Goal: Navigation & Orientation: Find specific page/section

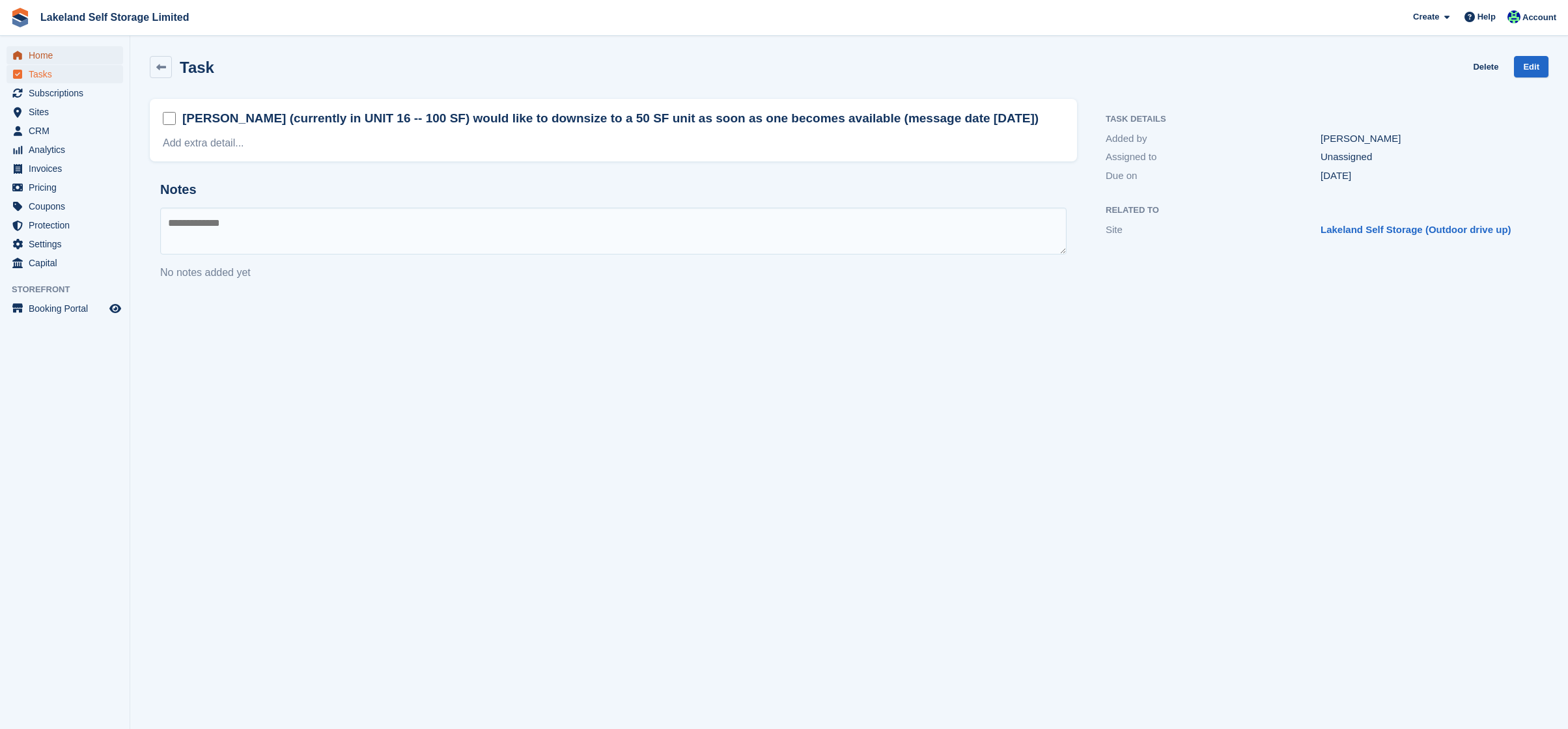
click at [48, 54] on span "Home" at bounding box center [67, 55] width 78 height 18
click at [50, 107] on span "Sites" at bounding box center [67, 112] width 78 height 18
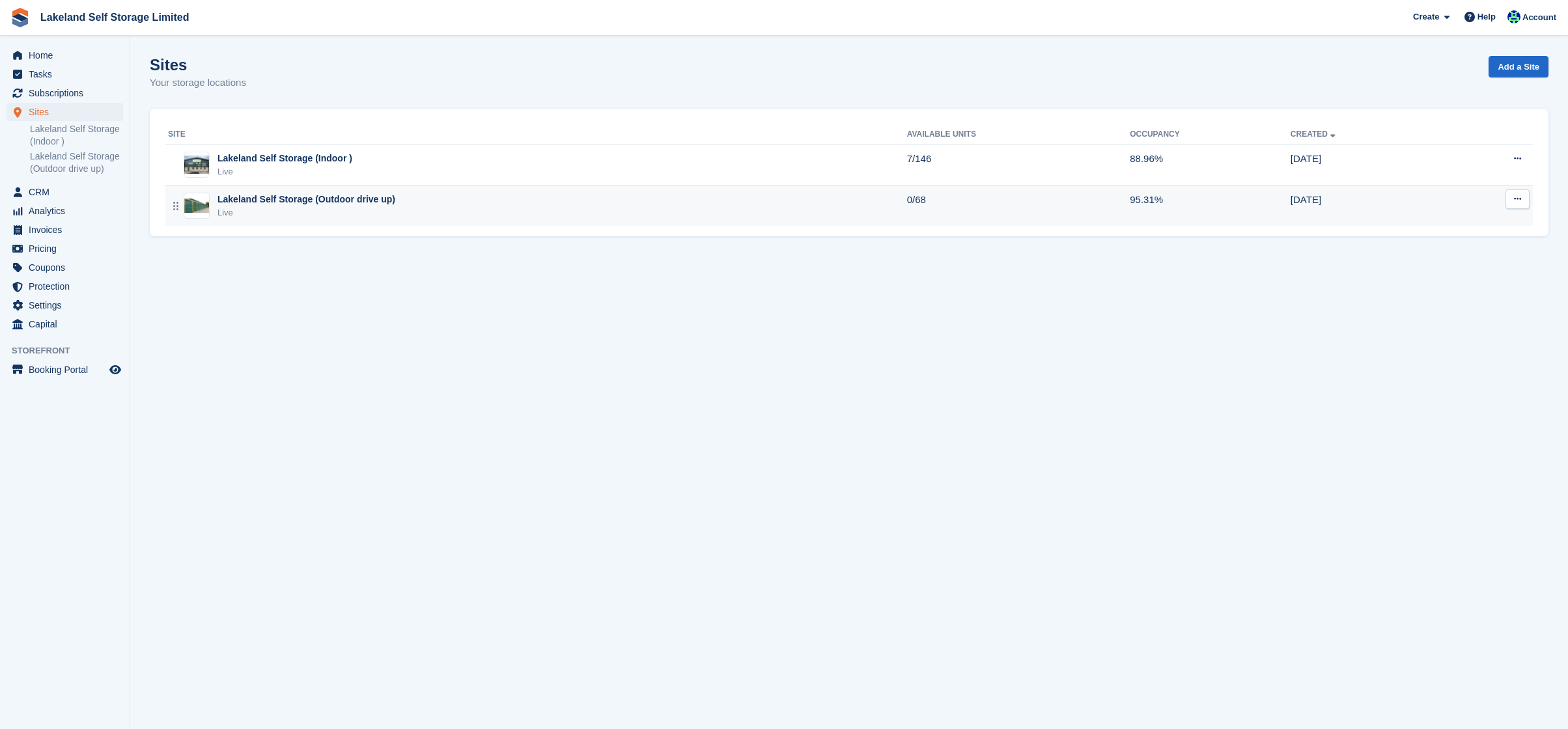
click at [1413, 199] on td "31 May" at bounding box center [1367, 205] width 154 height 40
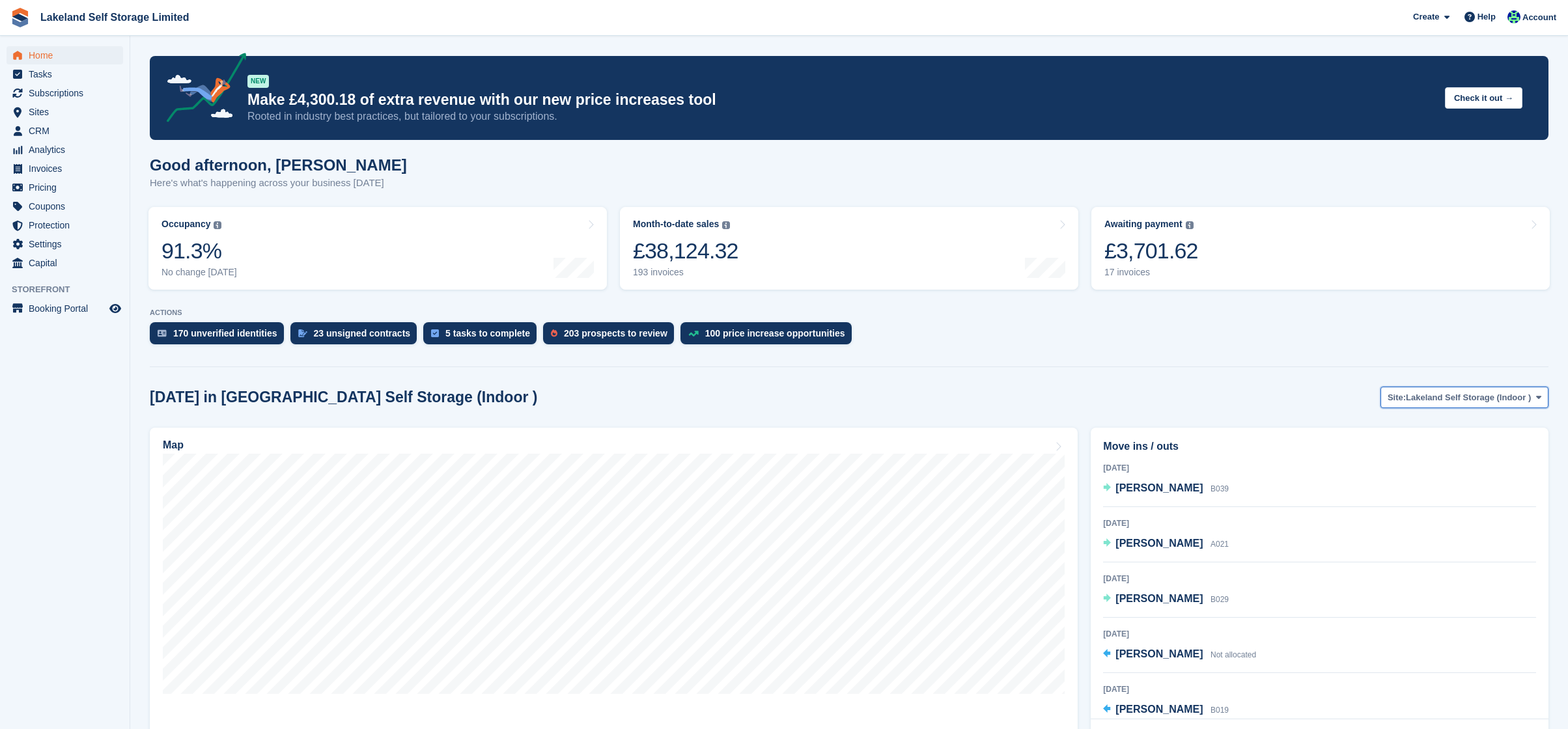
click at [1460, 398] on span "Lakeland Self Storage (Indoor )" at bounding box center [1468, 398] width 125 height 13
click at [1461, 452] on link "Lakeland Self Storage (Outdoor drive up)" at bounding box center [1446, 451] width 194 height 23
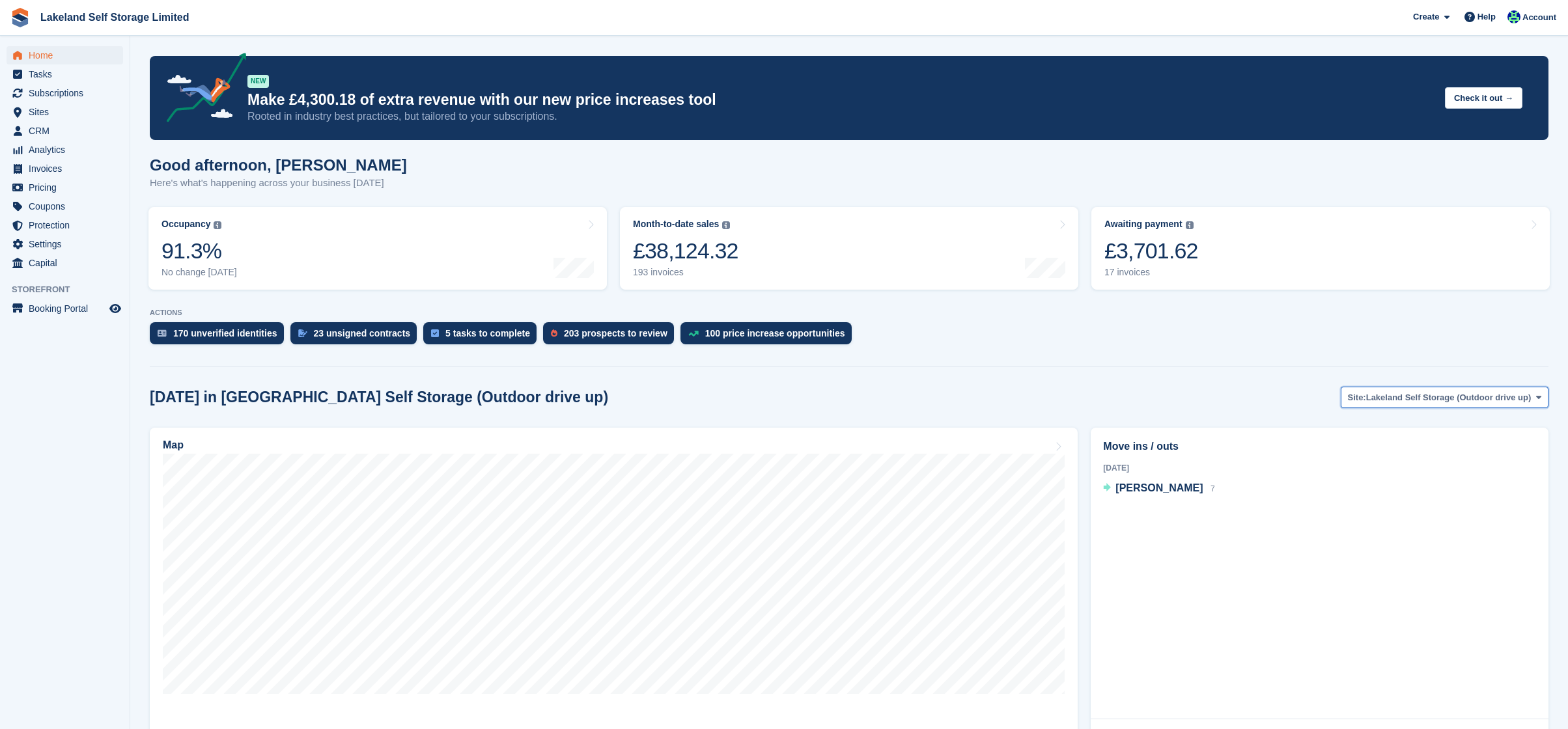
click at [1476, 400] on span "Lakeland Self Storage (Outdoor drive up)" at bounding box center [1448, 398] width 165 height 13
click at [1476, 423] on link "Lakeland Self Storage (Indoor )" at bounding box center [1446, 428] width 194 height 23
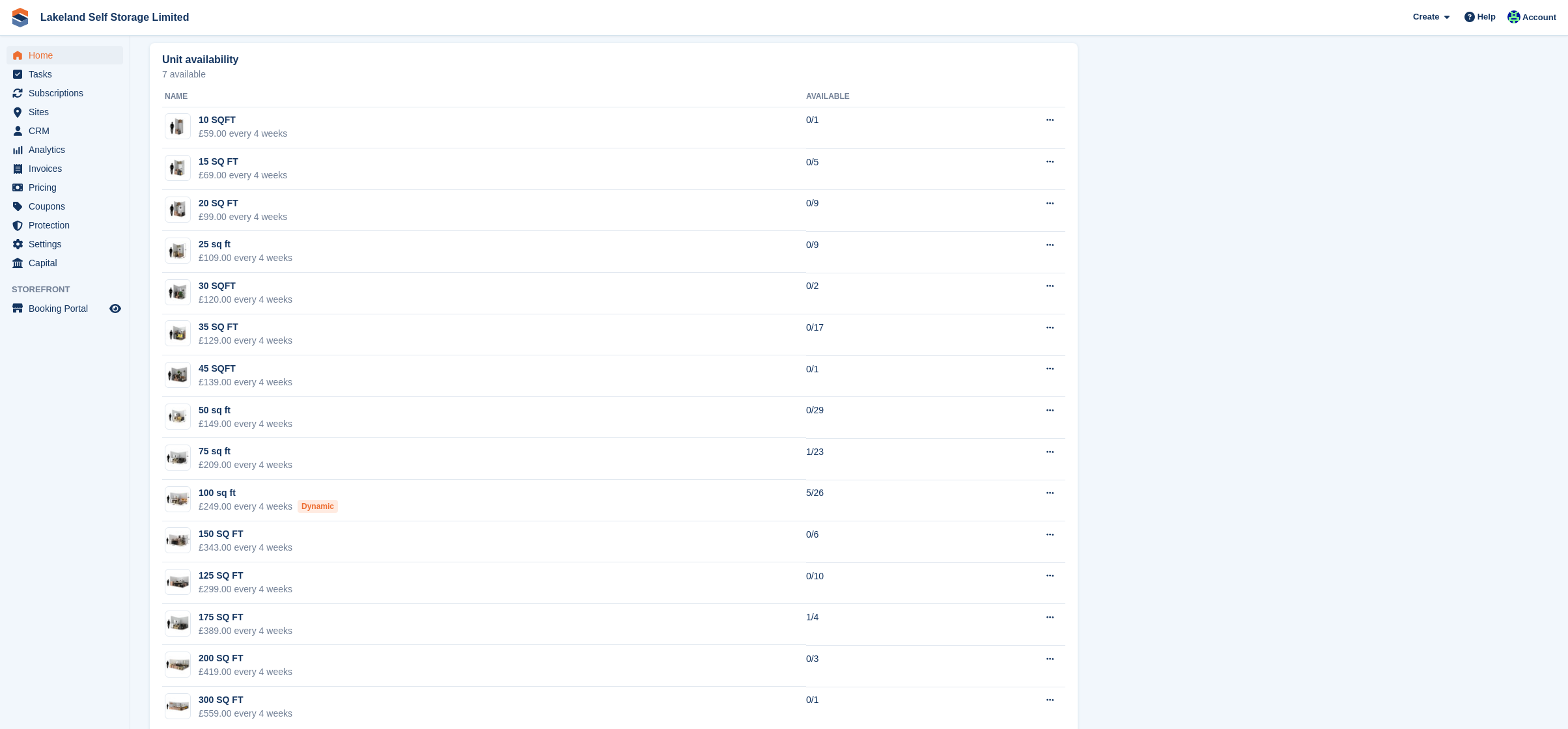
scroll to position [764, 0]
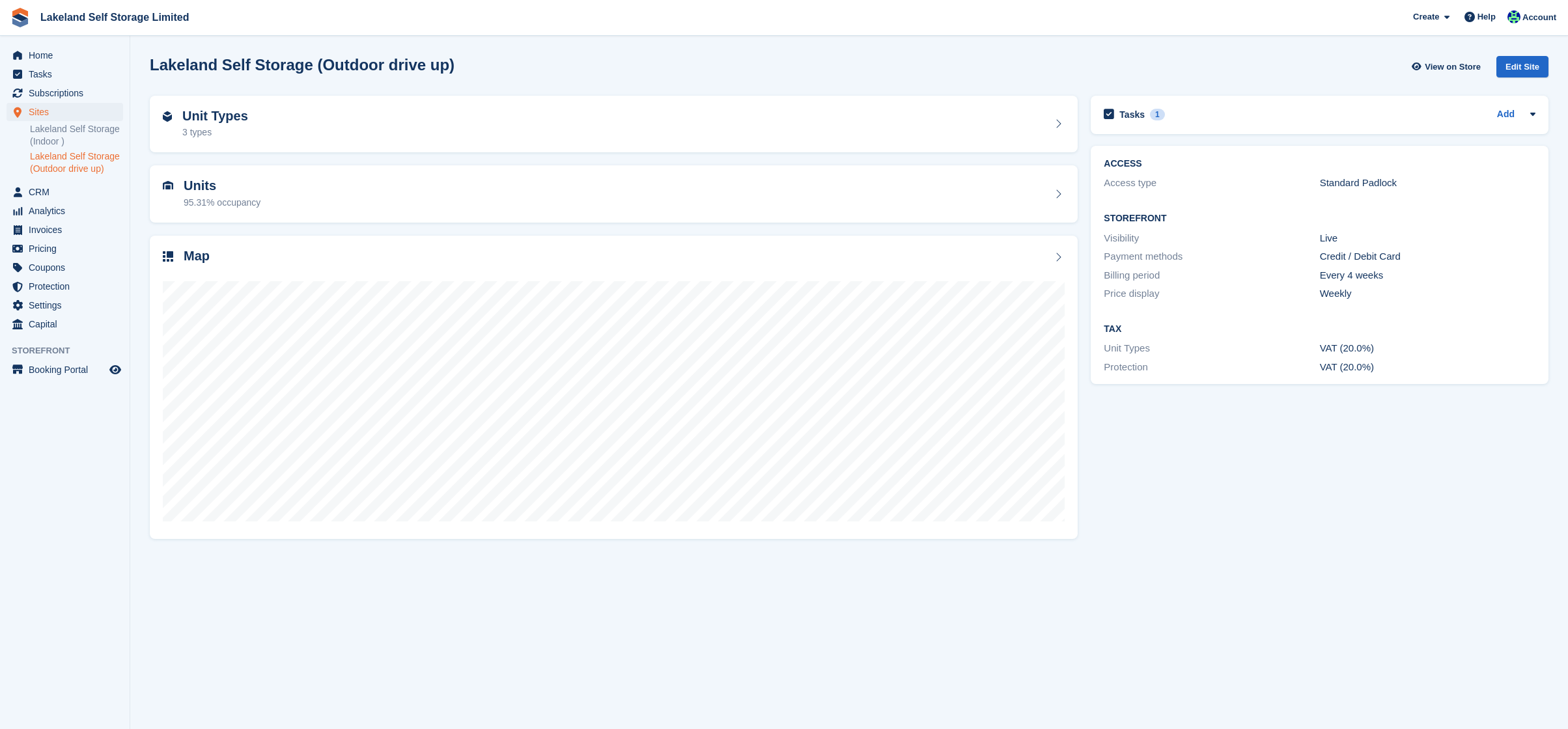
click at [67, 163] on link "Lakeland Self Storage (Outdoor drive up)" at bounding box center [76, 162] width 93 height 24
click at [46, 57] on span "Home" at bounding box center [67, 55] width 78 height 18
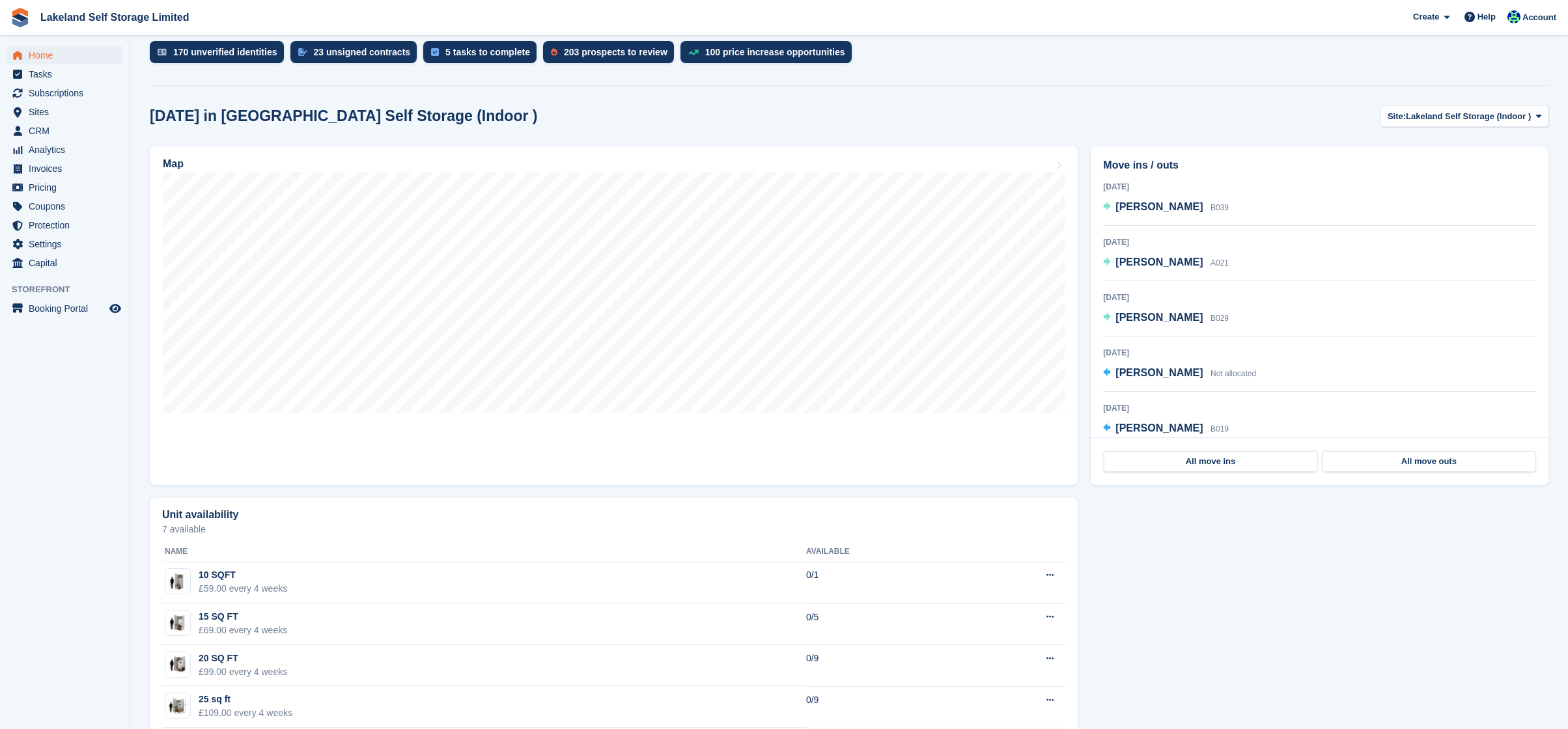
scroll to position [144, 0]
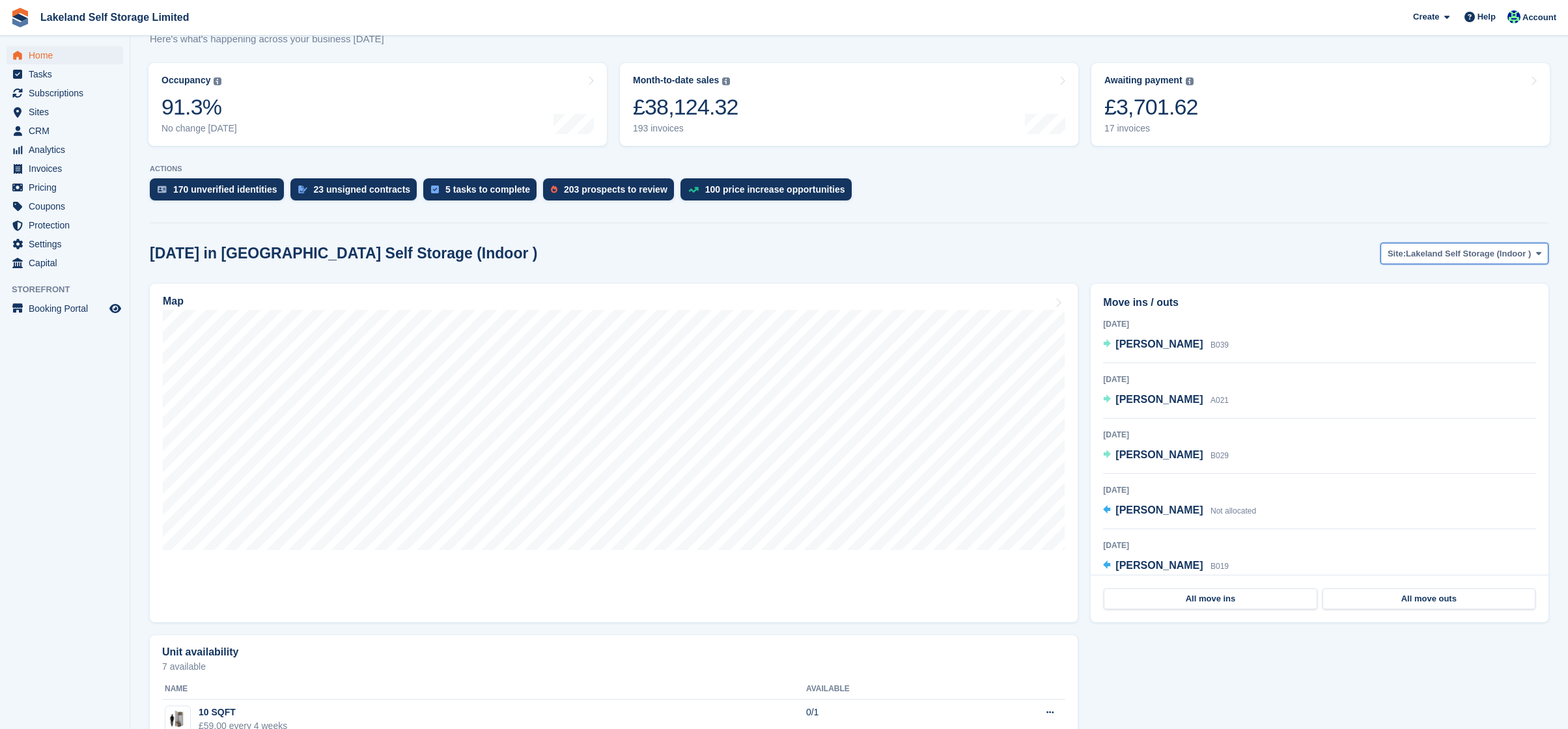
click at [1491, 251] on span "Lakeland Self Storage (Indoor )" at bounding box center [1468, 254] width 125 height 13
click at [1501, 304] on link "Lakeland Self Storage (Outdoor drive up)" at bounding box center [1446, 307] width 194 height 23
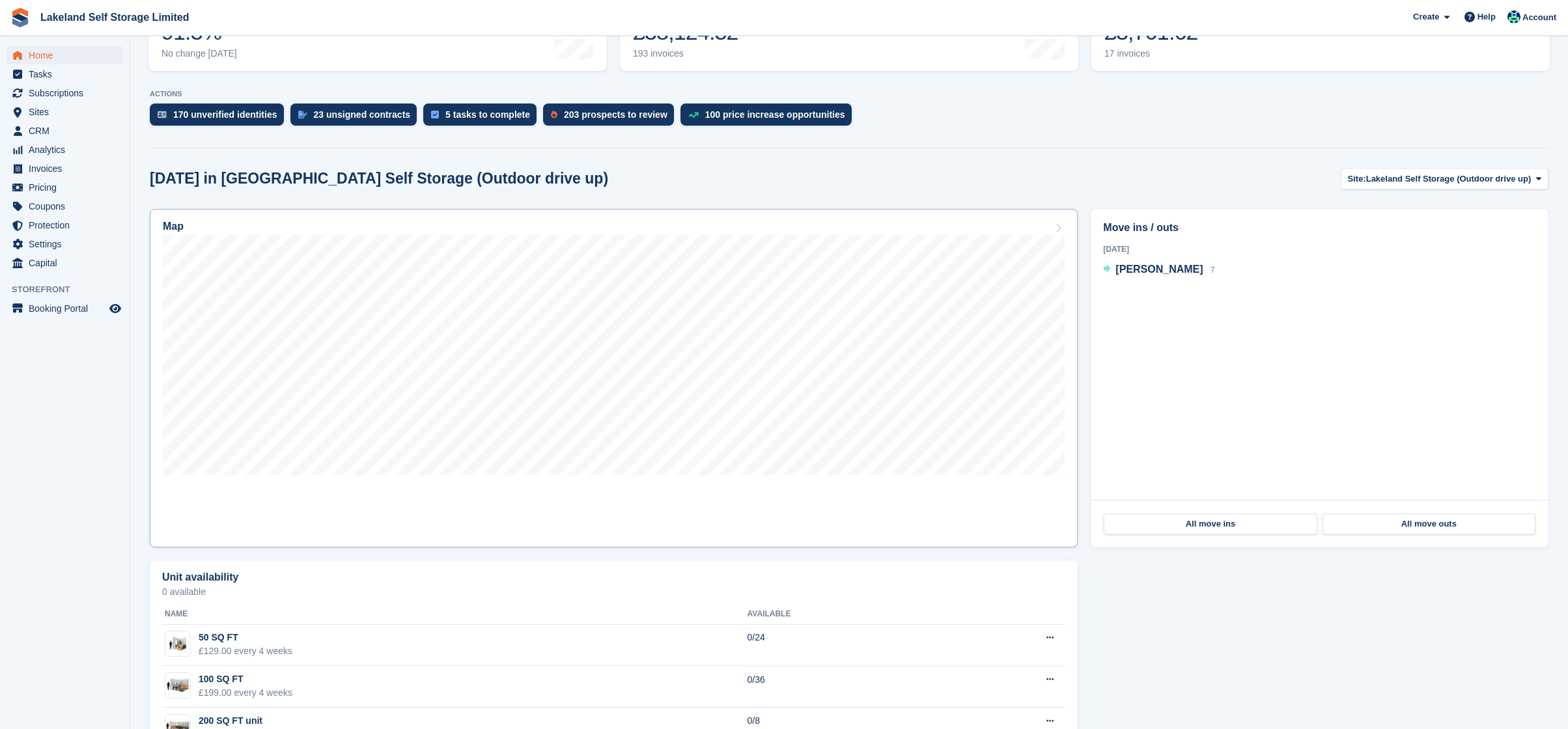
scroll to position [267, 0]
